Goal: Information Seeking & Learning: Check status

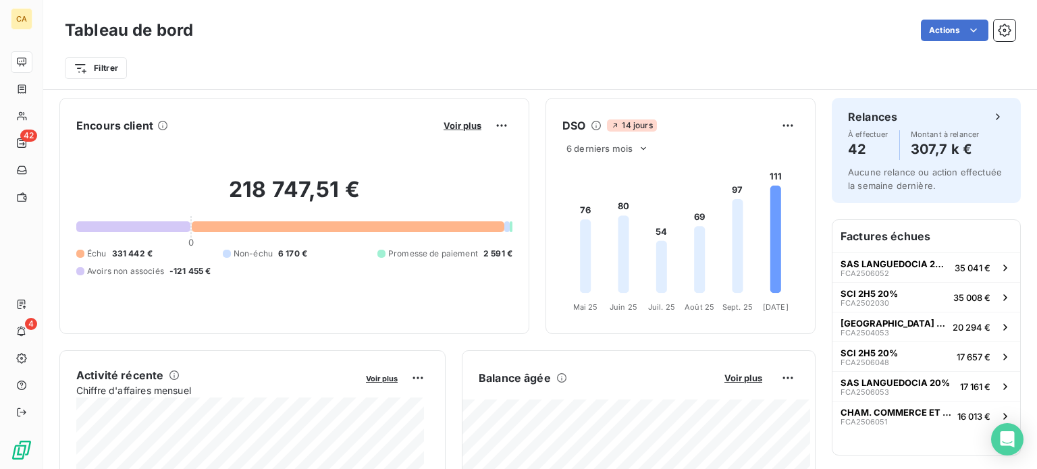
scroll to position [271, 0]
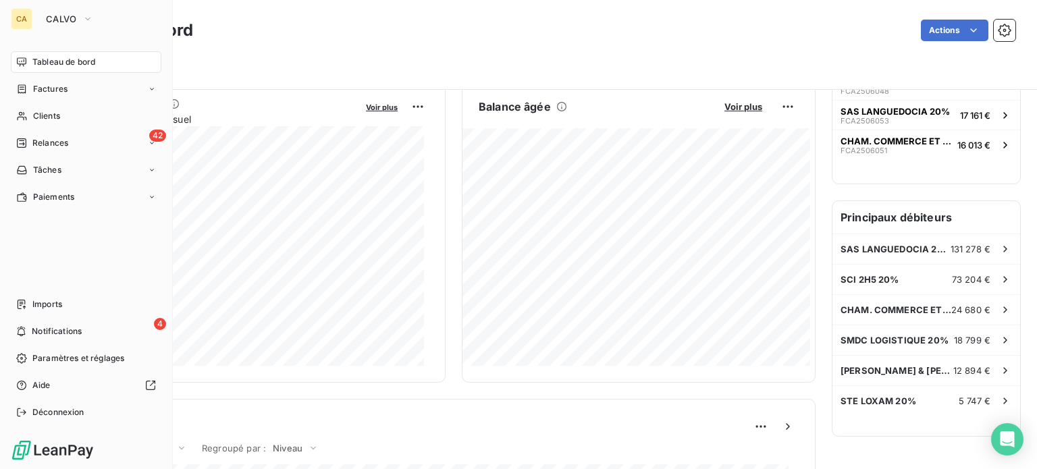
click at [36, 62] on span "Tableau de bord" at bounding box center [63, 62] width 63 height 12
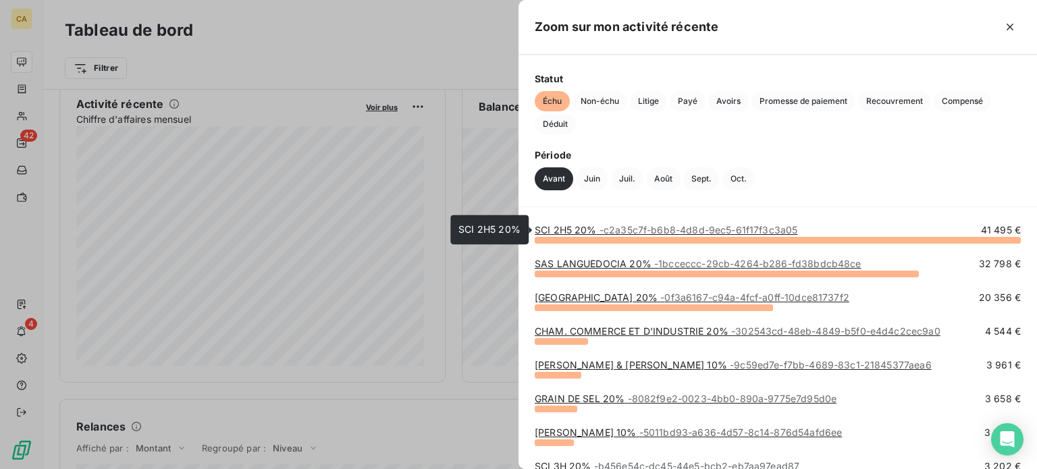
click at [768, 231] on span "- c2a35c7f-b6b8-4d8d-9ec5-61f17f3c3a05" at bounding box center [698, 229] width 198 height 11
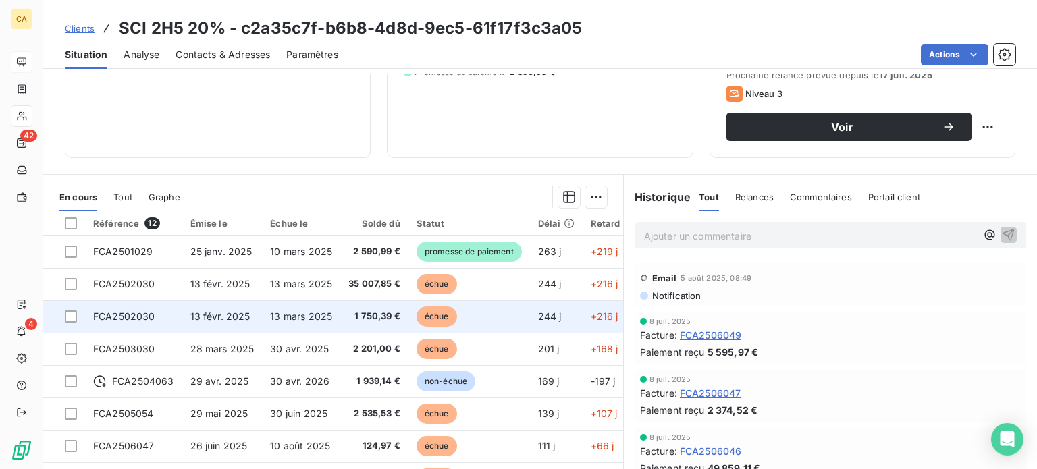
scroll to position [202, 0]
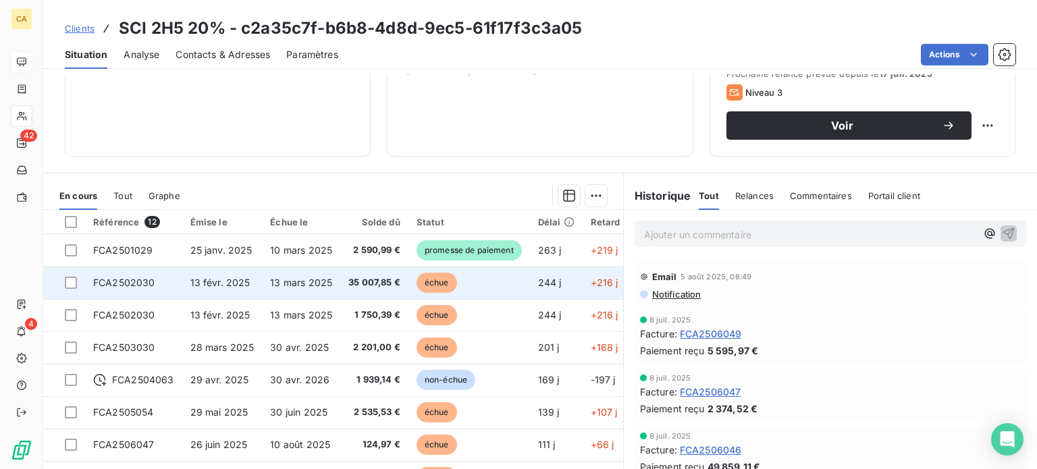
click at [304, 283] on span "13 mars 2025" at bounding box center [301, 282] width 62 height 11
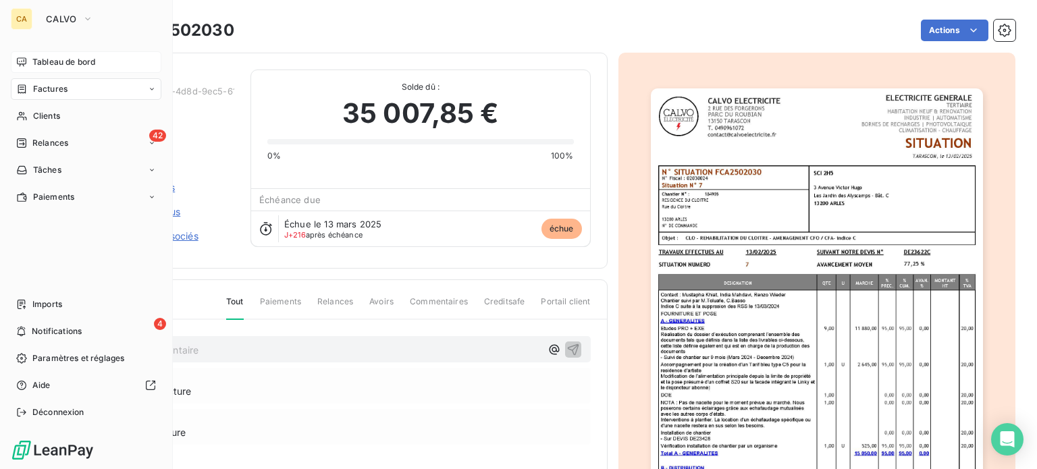
click at [26, 59] on icon at bounding box center [21, 61] width 9 height 9
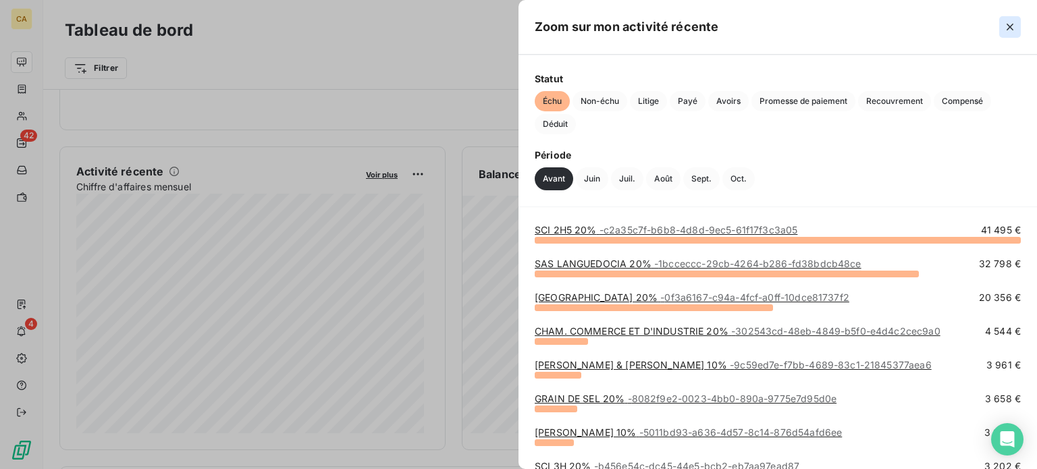
click at [1004, 27] on icon "button" at bounding box center [1009, 26] width 13 height 13
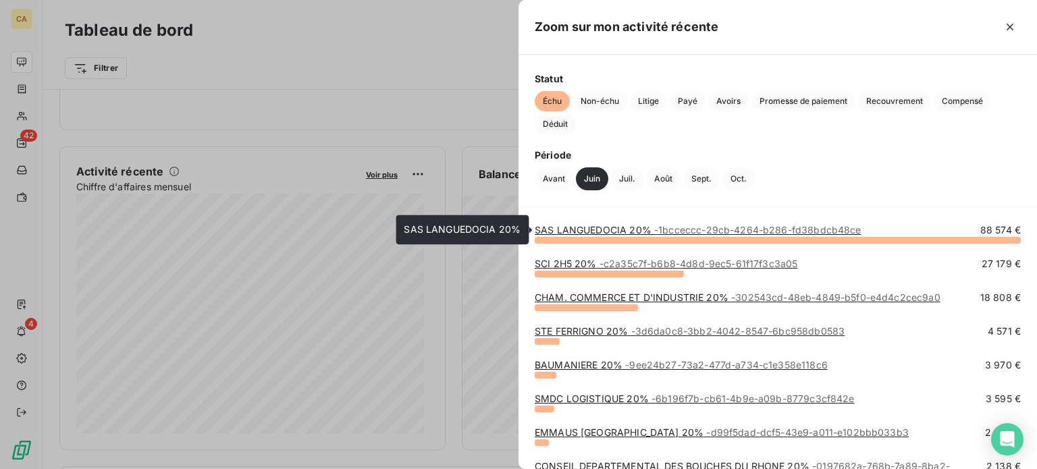
click at [624, 226] on link "SAS LANGUEDOCIA 20% - 1bcceccc-29cb-4264-b286-fd38bdcb48ce" at bounding box center [698, 229] width 327 height 11
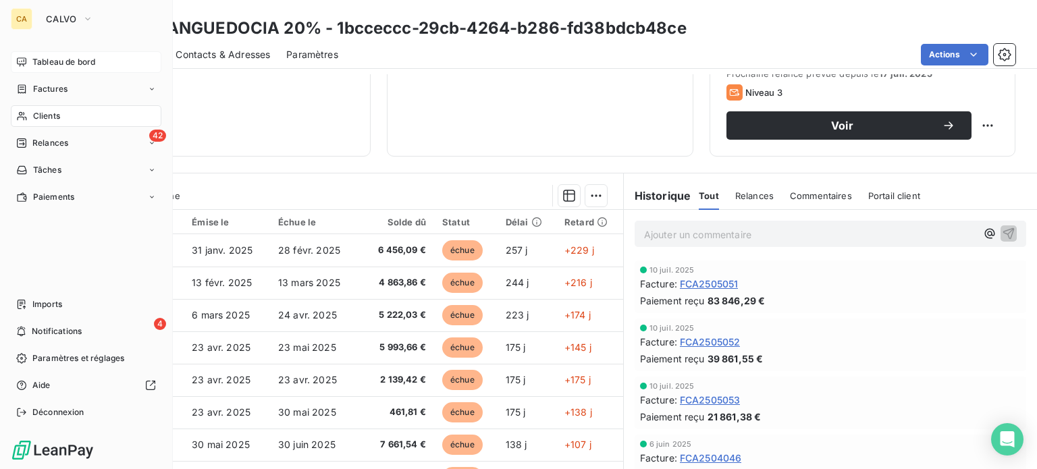
click at [39, 59] on span "Tableau de bord" at bounding box center [63, 62] width 63 height 12
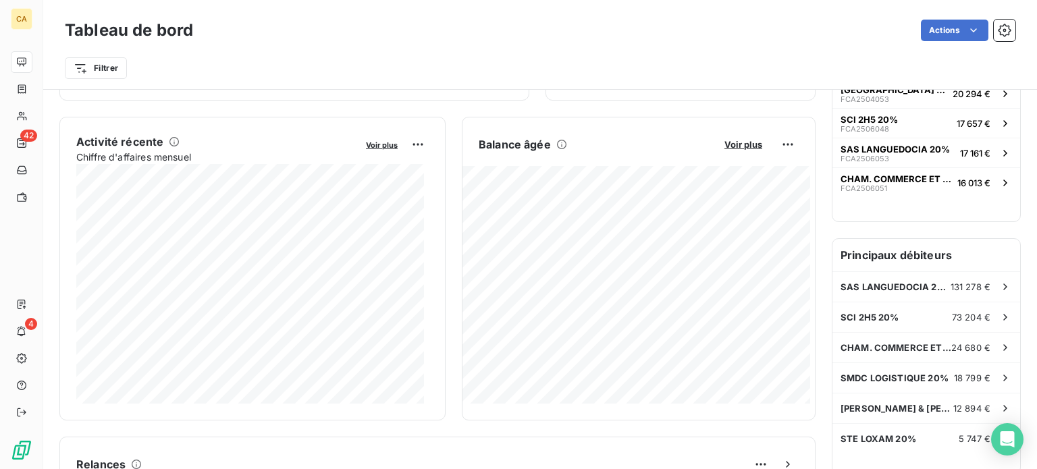
scroll to position [271, 0]
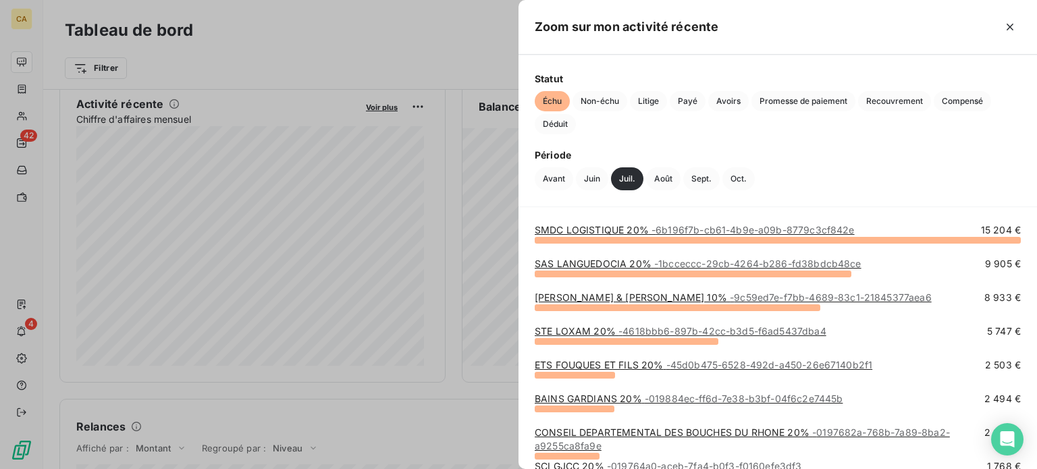
click at [674, 294] on link "PHILIBERT SEBASTIEN & LEGRAND ROMAIN 10% - 9c59ed7e-f7bb-4689-83c1-21845377aea6" at bounding box center [733, 297] width 397 height 11
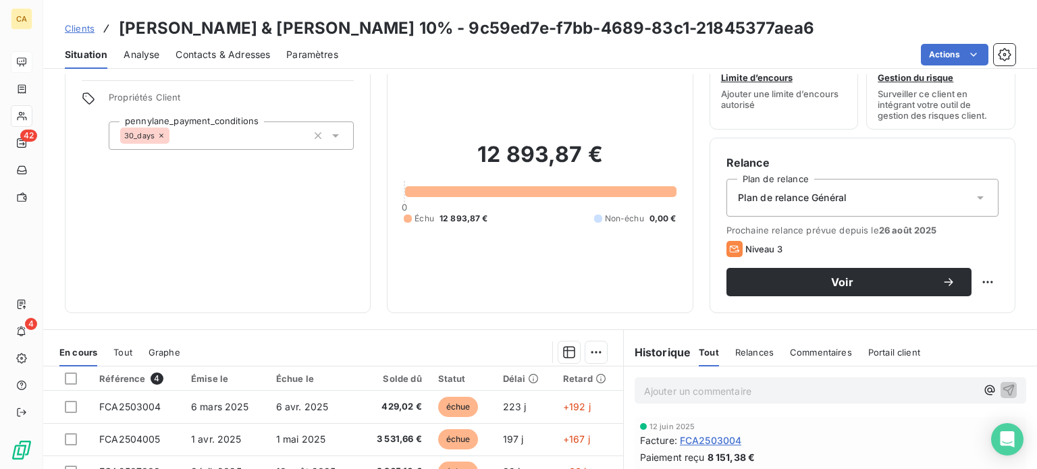
scroll to position [243, 0]
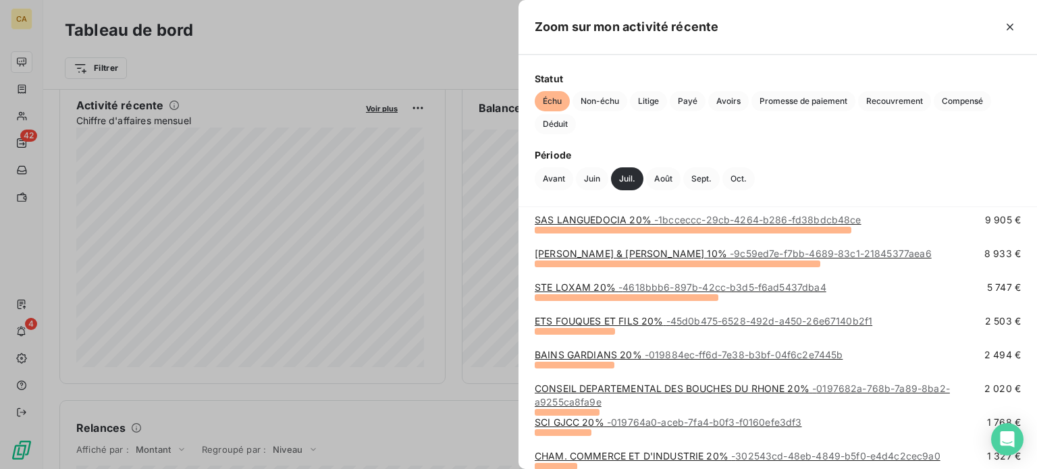
scroll to position [67, 0]
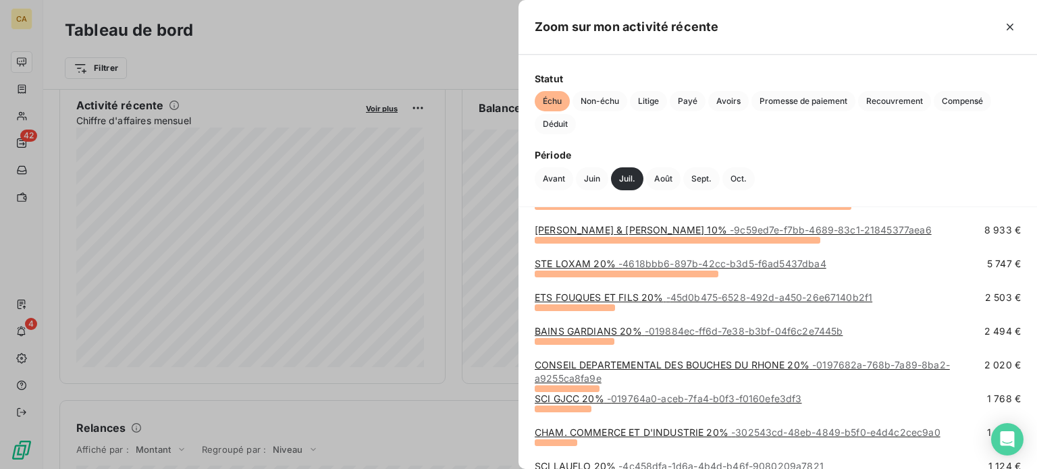
click at [672, 260] on span "- 4618bbb6-897b-42cc-b3d5-f6ad5437dba4" at bounding box center [722, 263] width 208 height 11
